Goal: Find specific page/section: Find specific page/section

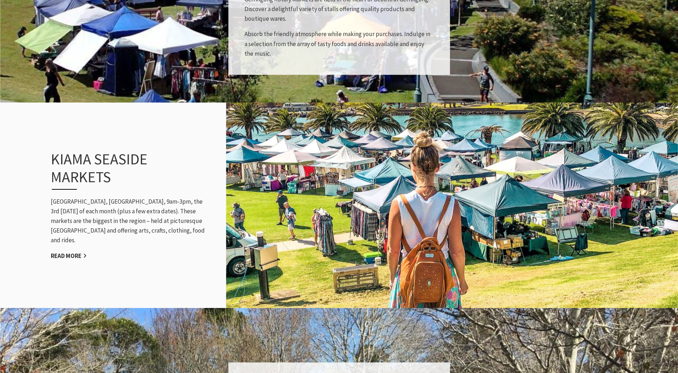
scroll to position [679, 0]
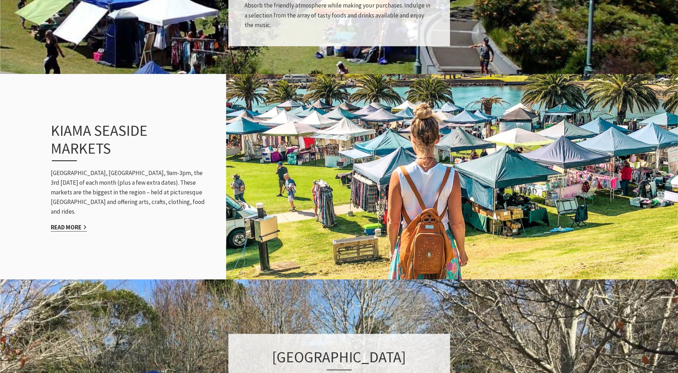
click at [76, 223] on link "Read More" at bounding box center [69, 227] width 36 height 8
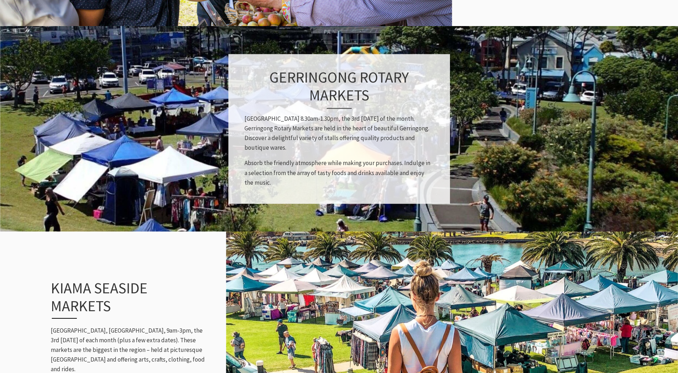
scroll to position [498, 0]
